Goal: Check status: Check status

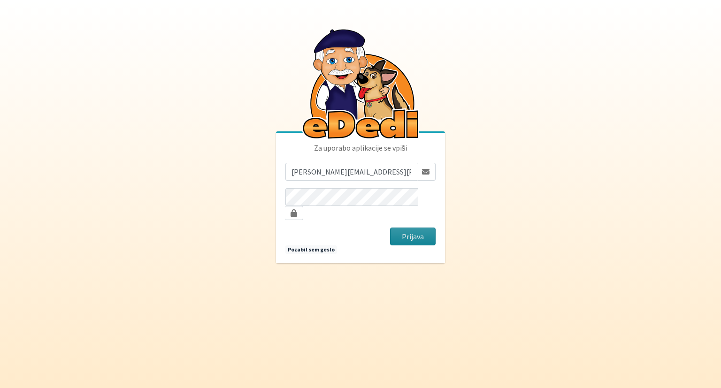
click at [416, 231] on button "Prijava" at bounding box center [413, 237] width 46 height 18
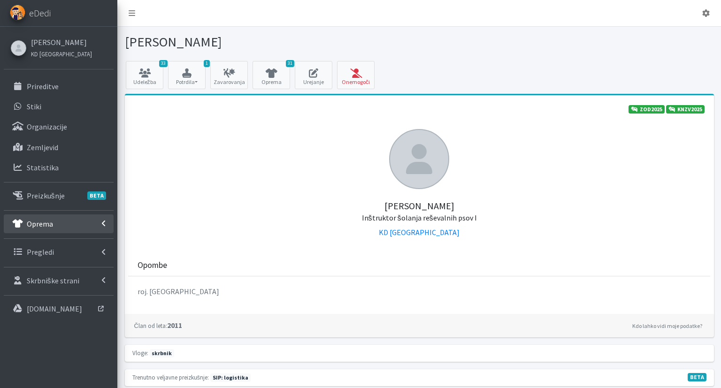
click at [75, 220] on link "Oprema" at bounding box center [59, 223] width 110 height 19
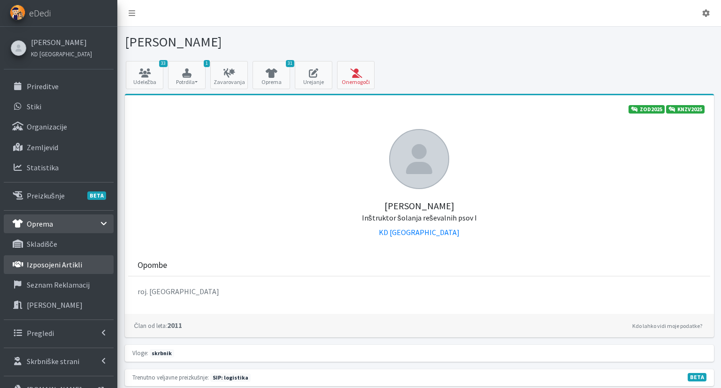
click at [69, 266] on p "Izposojeni artikli" at bounding box center [54, 264] width 55 height 9
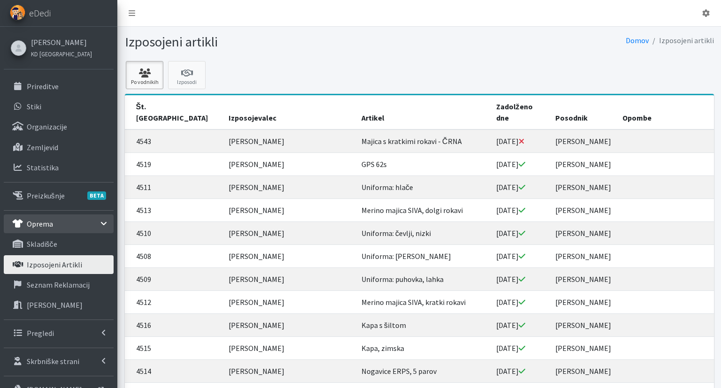
click at [158, 79] on link "Po vodnikih" at bounding box center [145, 75] width 38 height 28
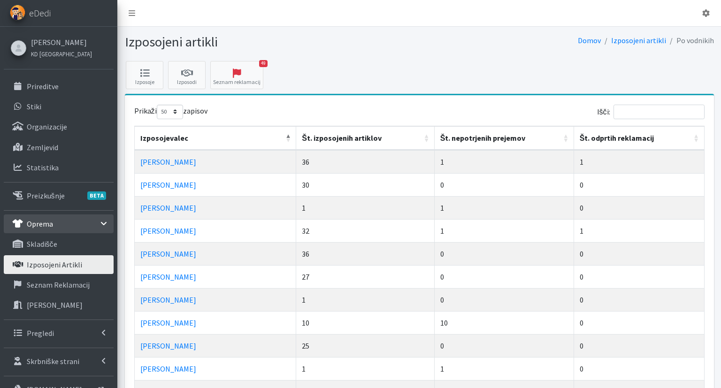
select select "50"
click at [472, 136] on th "Št. nepotrjenih prejemov" at bounding box center [503, 138] width 139 height 24
